Goal: Task Accomplishment & Management: Complete application form

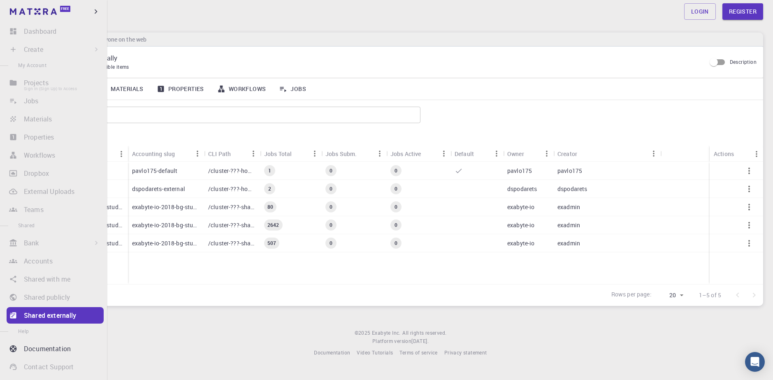
click at [34, 85] on li "Projects Sign In (Sign Up) to Access" at bounding box center [53, 82] width 107 height 16
click at [35, 47] on li "Create Sign In (Sign Up) to Access New Job New Material Create Material Upload …" at bounding box center [53, 49] width 107 height 16
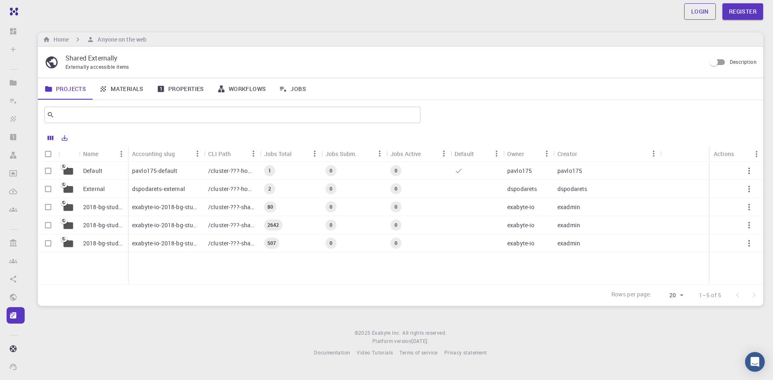
click at [692, 9] on link "Login" at bounding box center [700, 11] width 32 height 16
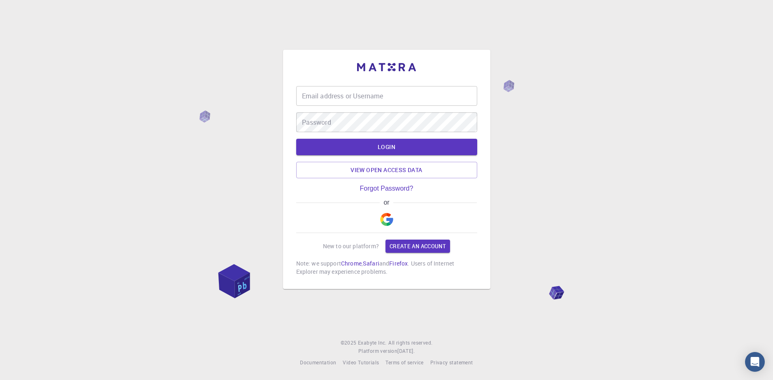
click at [387, 220] on img "button" at bounding box center [386, 219] width 13 height 13
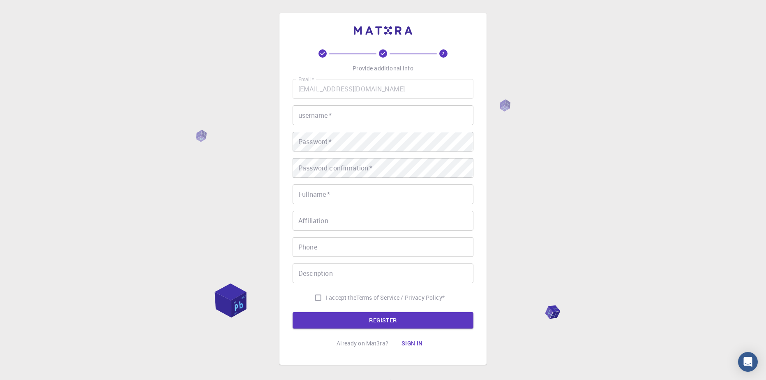
click at [344, 120] on input "username   *" at bounding box center [383, 115] width 181 height 20
type input "krysia"
click at [367, 192] on input "Fullname   *" at bounding box center [383, 194] width 181 height 20
type input "H"
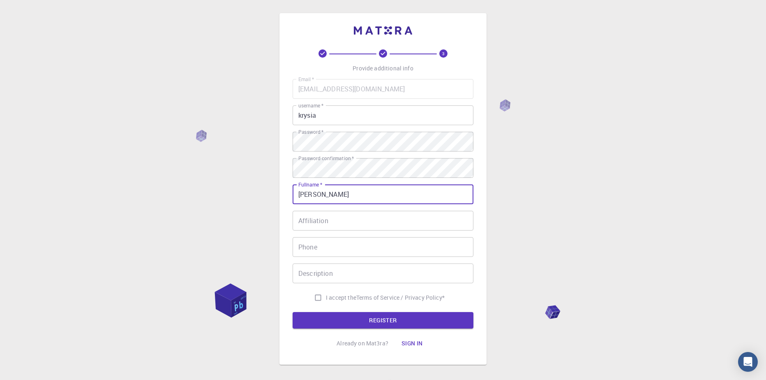
type input "[PERSON_NAME]"
click at [345, 215] on input "Affiliation" at bounding box center [383, 221] width 181 height 20
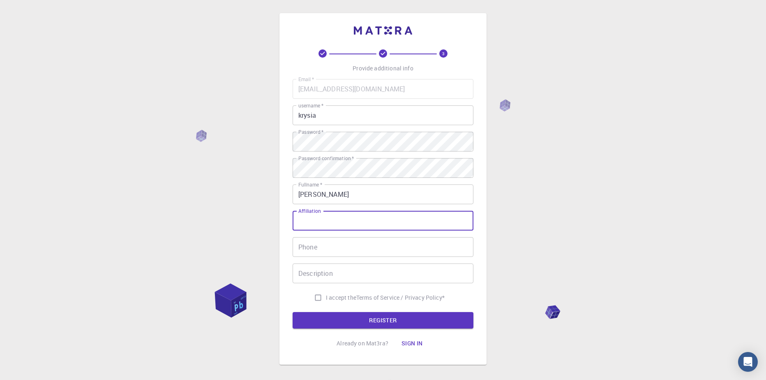
click at [333, 295] on span "I accept the" at bounding box center [341, 297] width 30 height 8
click at [326, 295] on input "I accept the Terms of Service / Privacy Policy *" at bounding box center [318, 297] width 16 height 16
checkbox input "true"
click at [347, 311] on form "Email   * [EMAIL_ADDRESS][DOMAIN_NAME] Email   * username   * krysia username  …" at bounding box center [383, 203] width 181 height 249
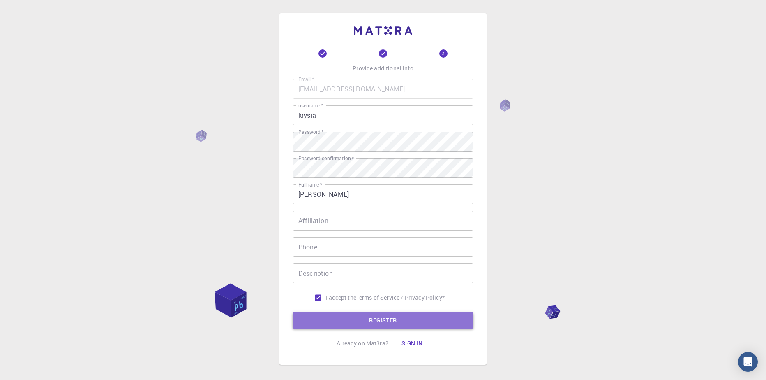
click at [347, 317] on button "REGISTER" at bounding box center [383, 320] width 181 height 16
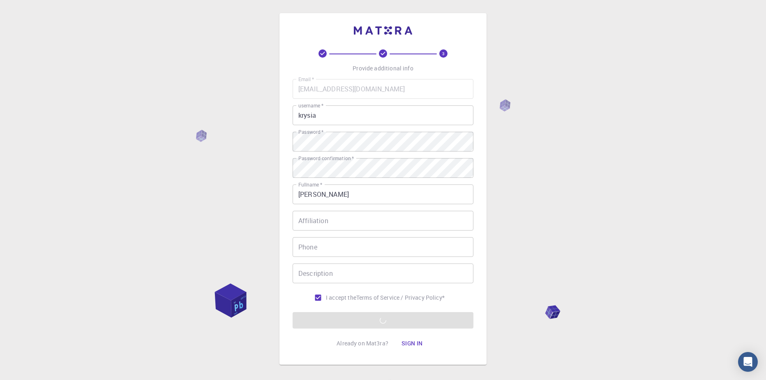
click at [587, 189] on div "3 Provide additional info Email   * [EMAIL_ADDRESS][DOMAIN_NAME] Email   * user…" at bounding box center [383, 209] width 766 height 419
click at [396, 317] on form "Email   * [EMAIL_ADDRESS][DOMAIN_NAME] Email   * username   * krysia username  …" at bounding box center [383, 203] width 181 height 249
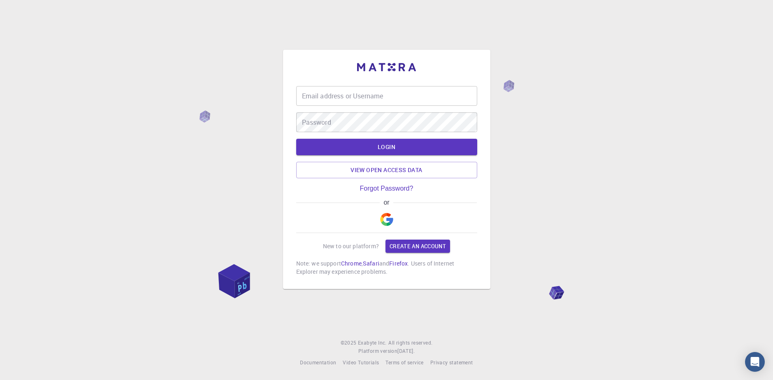
type input "krysia"
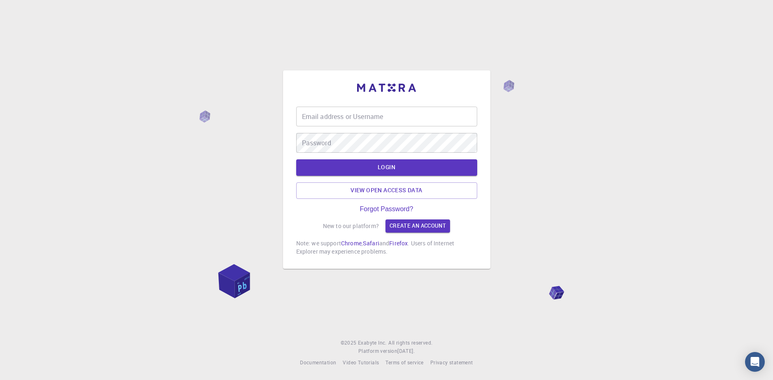
type input "krysia"
click at [609, 215] on div "Email address or Username krysia Email address or Username Password Password LO…" at bounding box center [386, 190] width 773 height 380
click at [384, 170] on button "LOGIN" at bounding box center [386, 167] width 181 height 16
